Goal: Transaction & Acquisition: Purchase product/service

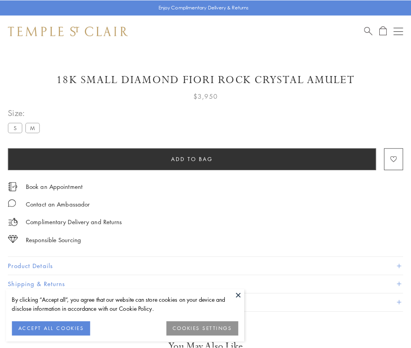
scroll to position [20, 0]
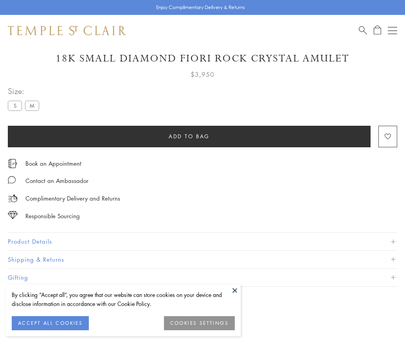
click at [189, 136] on span "Add to bag" at bounding box center [189, 136] width 41 height 9
